Goal: Transaction & Acquisition: Obtain resource

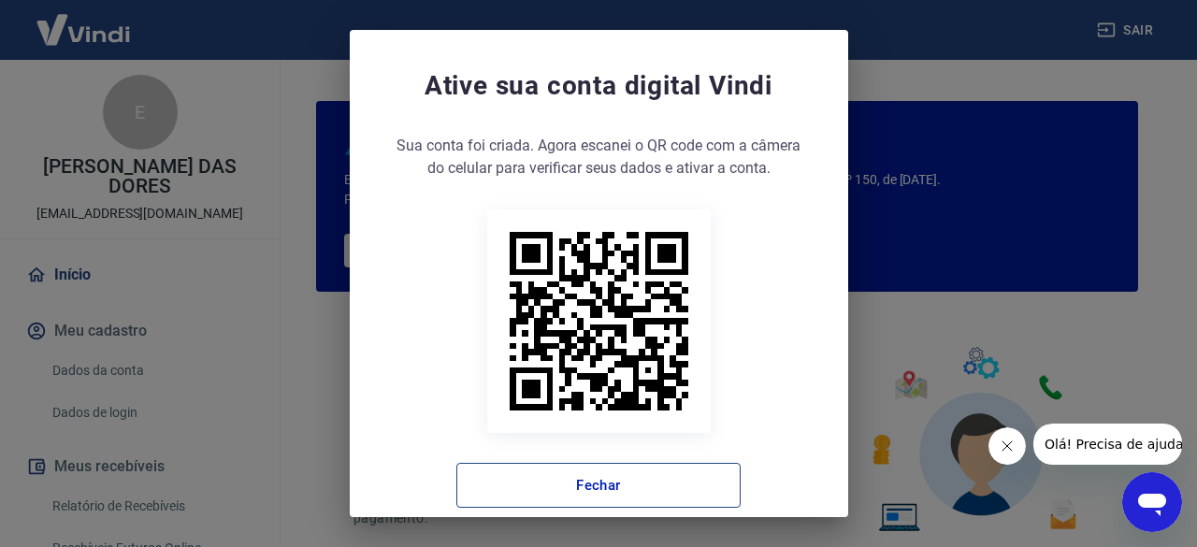
click at [591, 470] on button "Fechar" at bounding box center [598, 485] width 284 height 45
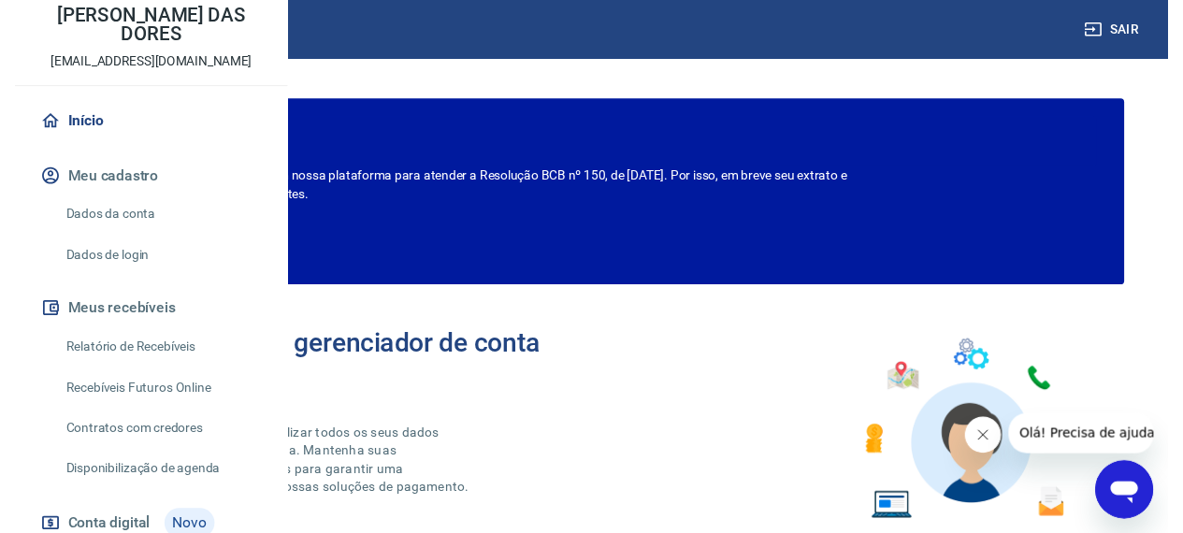
scroll to position [274, 0]
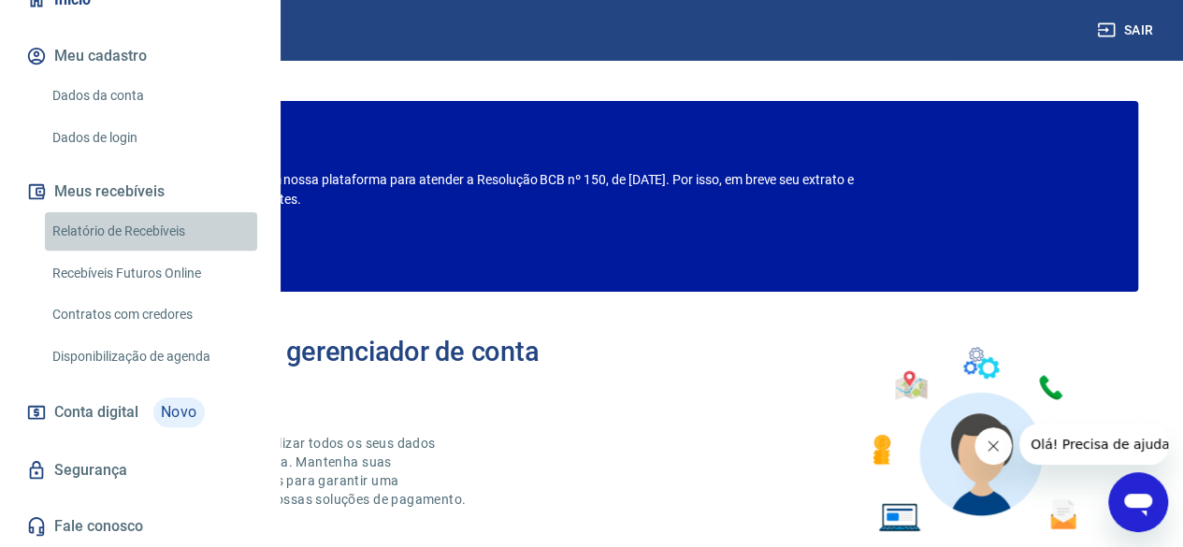
click at [175, 235] on link "Relatório de Recebíveis" at bounding box center [151, 231] width 212 height 38
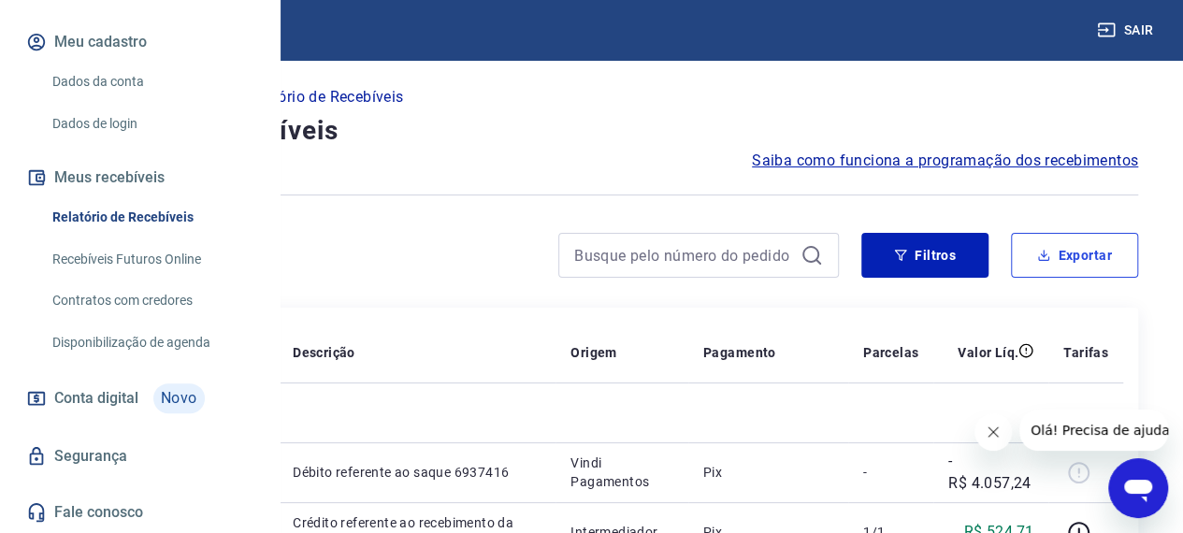
drag, startPoint x: 1070, startPoint y: 268, endPoint x: 1074, endPoint y: 280, distance: 12.7
click at [1074, 280] on div "Filtros Exportar" at bounding box center [591, 263] width 1093 height 60
click at [1065, 248] on button "Exportar" at bounding box center [1074, 255] width 127 height 45
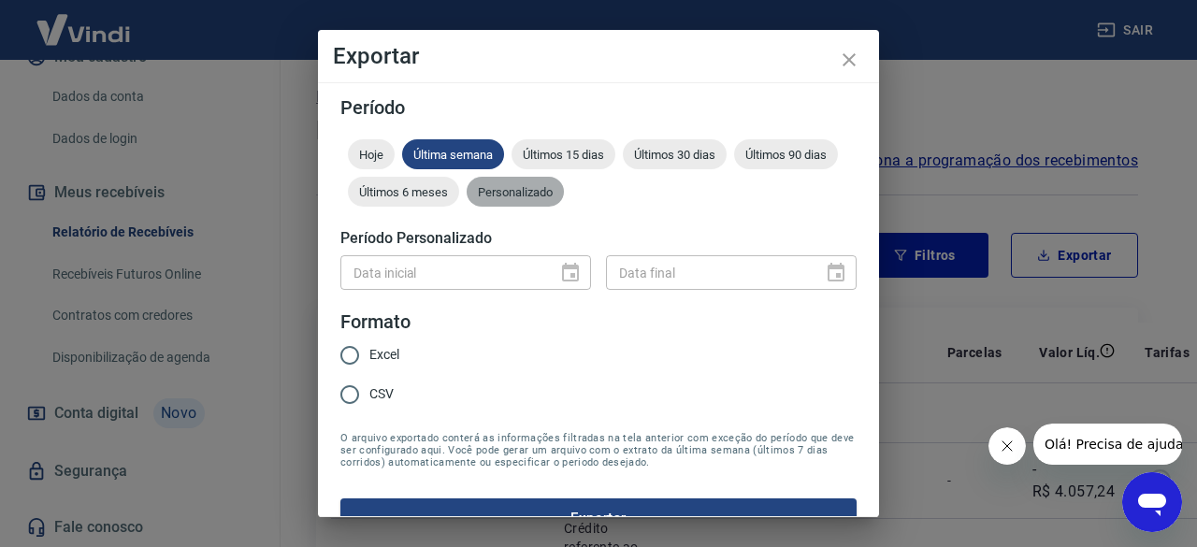
click at [564, 185] on span "Personalizado" at bounding box center [515, 192] width 97 height 14
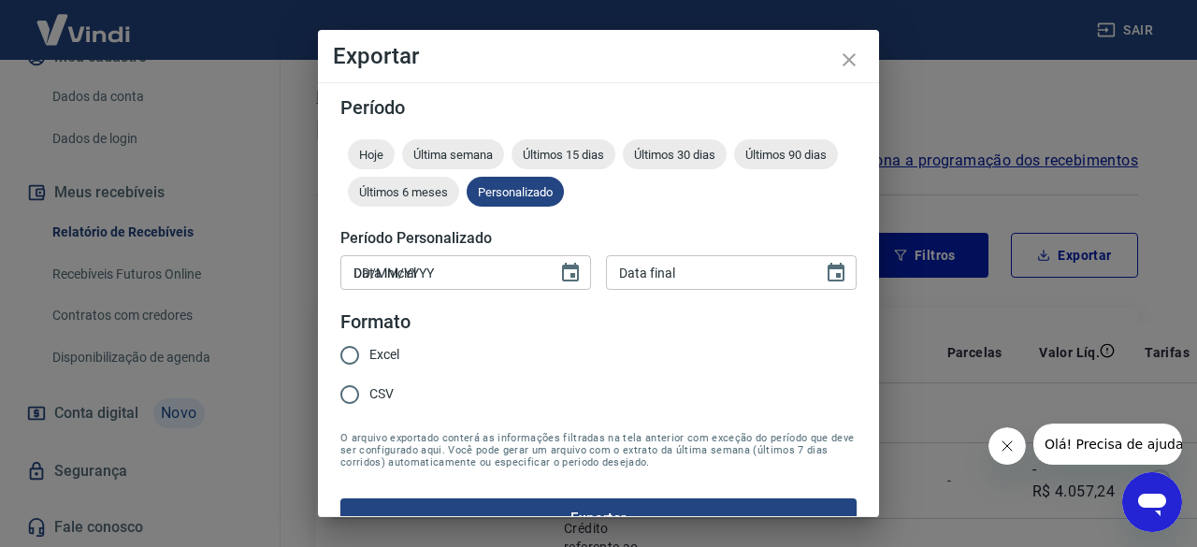
click at [419, 265] on input "DD/MM/YYYY" at bounding box center [442, 272] width 204 height 35
type input "[DATE]"
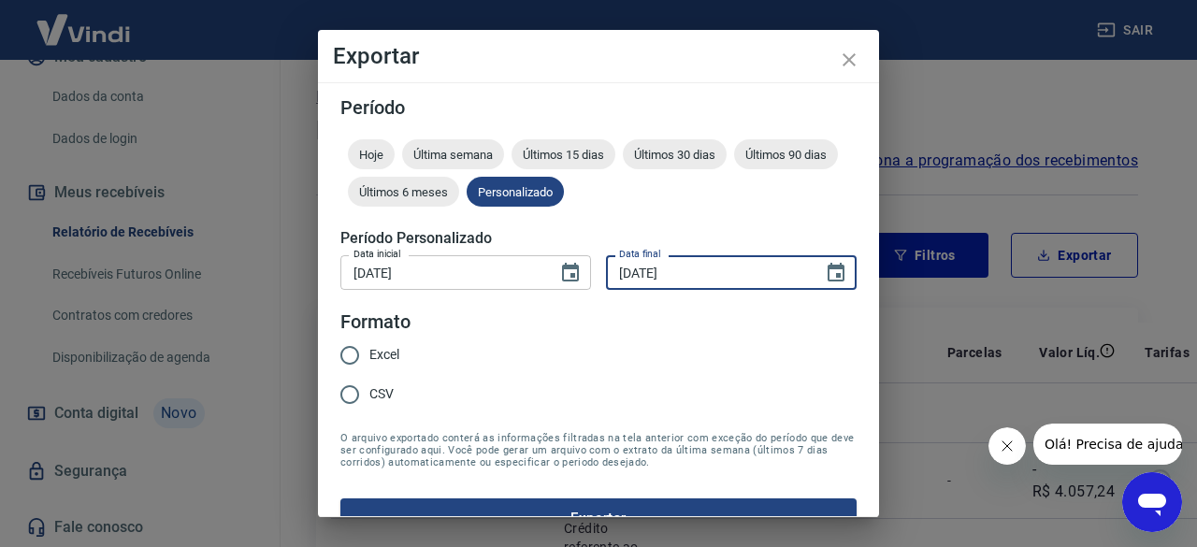
type input "[DATE]"
click at [371, 361] on span "Excel" at bounding box center [384, 355] width 30 height 20
click at [369, 361] on input "Excel" at bounding box center [349, 355] width 39 height 39
radio input "true"
click at [570, 502] on button "Exportar" at bounding box center [598, 518] width 516 height 39
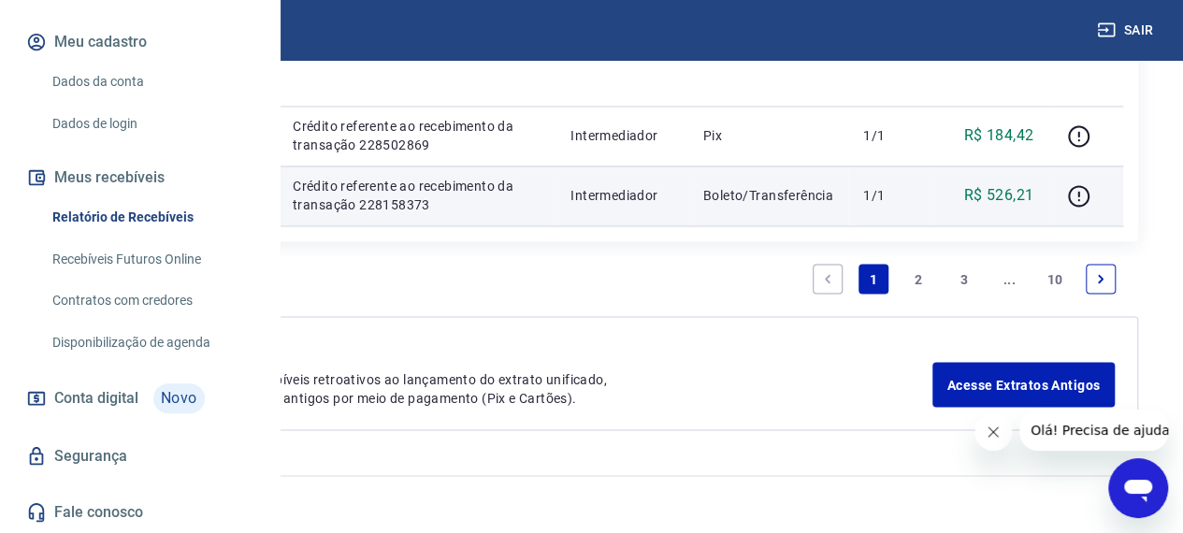
scroll to position [2555, 0]
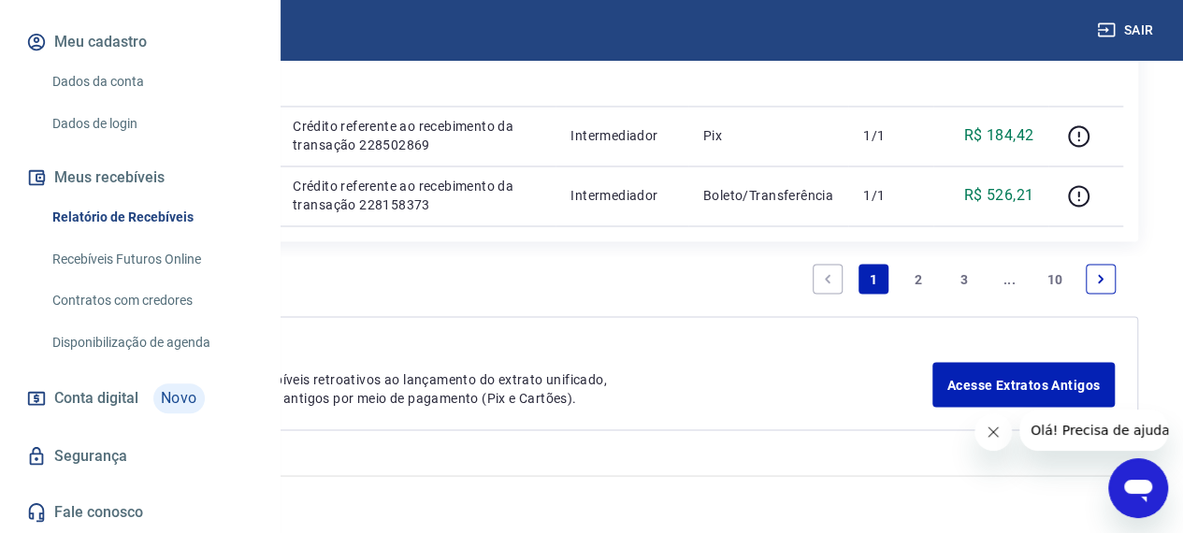
click at [919, 274] on link "2" at bounding box center [919, 279] width 30 height 30
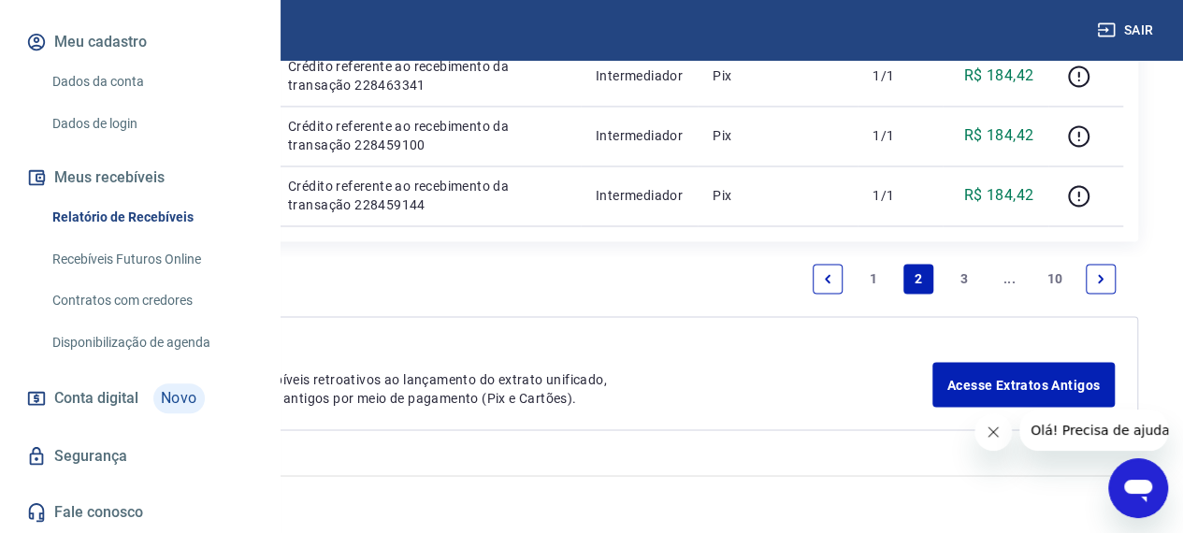
scroll to position [2526, 0]
click at [962, 283] on link "3" at bounding box center [964, 279] width 30 height 30
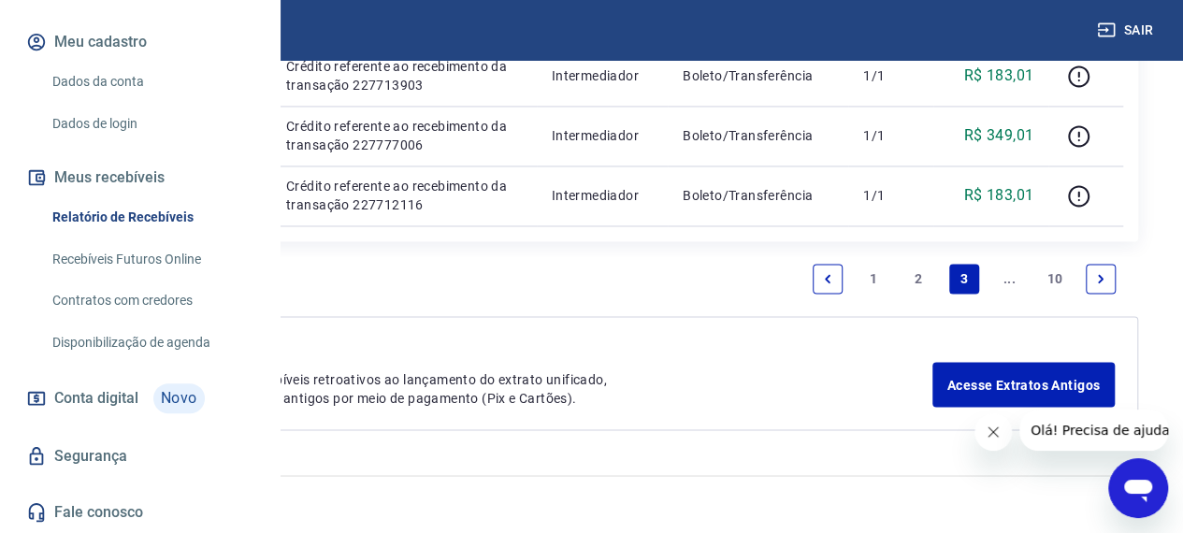
scroll to position [2151, 0]
click at [1093, 294] on link "Next page" at bounding box center [1101, 279] width 30 height 30
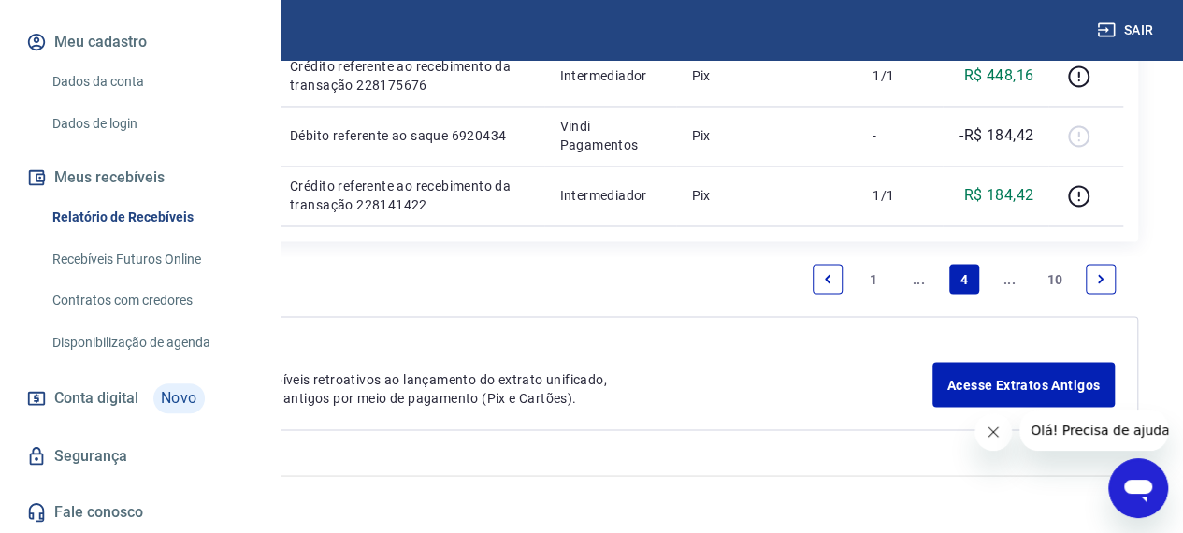
scroll to position [2481, 0]
click at [1089, 285] on link "Next page" at bounding box center [1101, 279] width 30 height 30
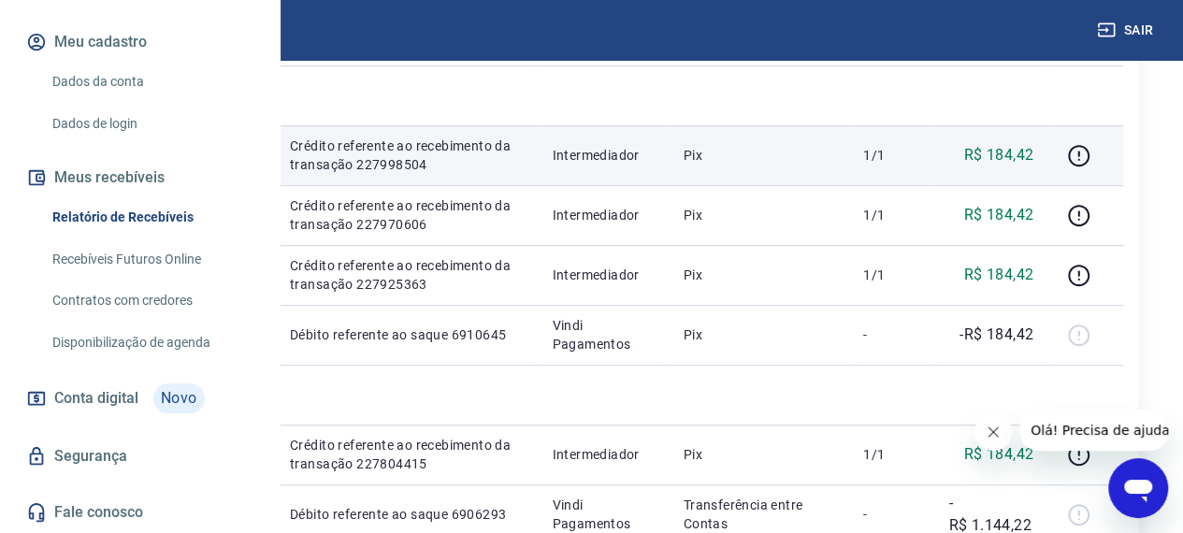
scroll to position [468, 0]
